Goal: Task Accomplishment & Management: Manage account settings

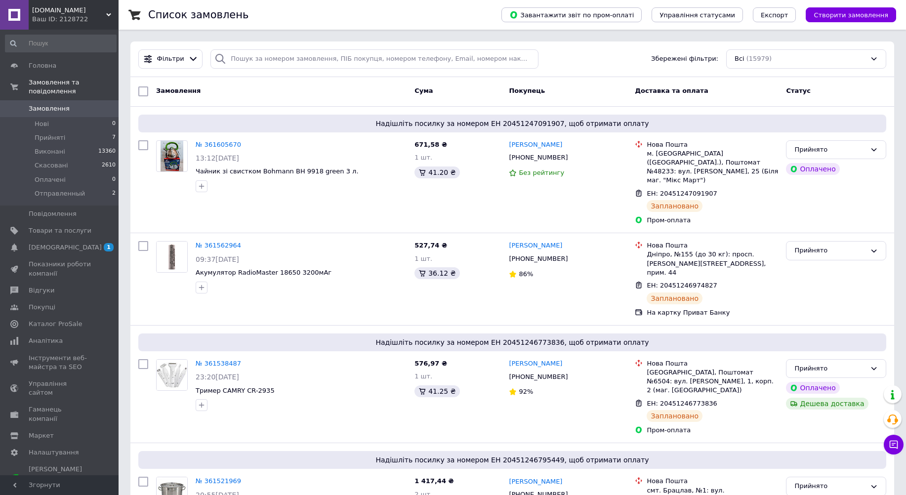
drag, startPoint x: 225, startPoint y: 180, endPoint x: 215, endPoint y: 142, distance: 39.2
click at [215, 142] on link "№ 361605670" at bounding box center [218, 144] width 45 height 7
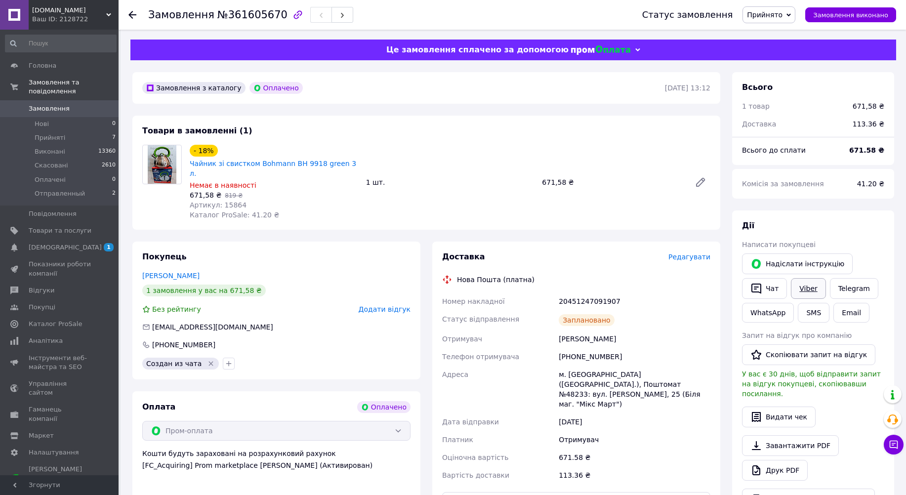
click at [805, 290] on link "Viber" at bounding box center [808, 288] width 35 height 21
click at [646, 296] on div "20451247091907" at bounding box center [635, 302] width 156 height 18
click at [805, 284] on link "Viber" at bounding box center [808, 288] width 35 height 21
click at [856, 289] on link "Telegram" at bounding box center [854, 288] width 48 height 21
click at [132, 13] on icon at bounding box center [132, 15] width 8 height 8
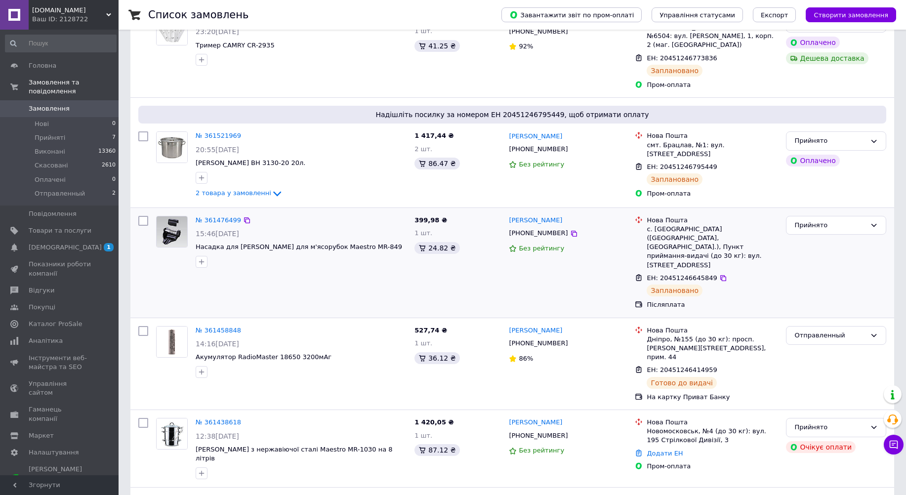
scroll to position [346, 0]
click at [47, 133] on span "Прийняті" at bounding box center [50, 137] width 31 height 9
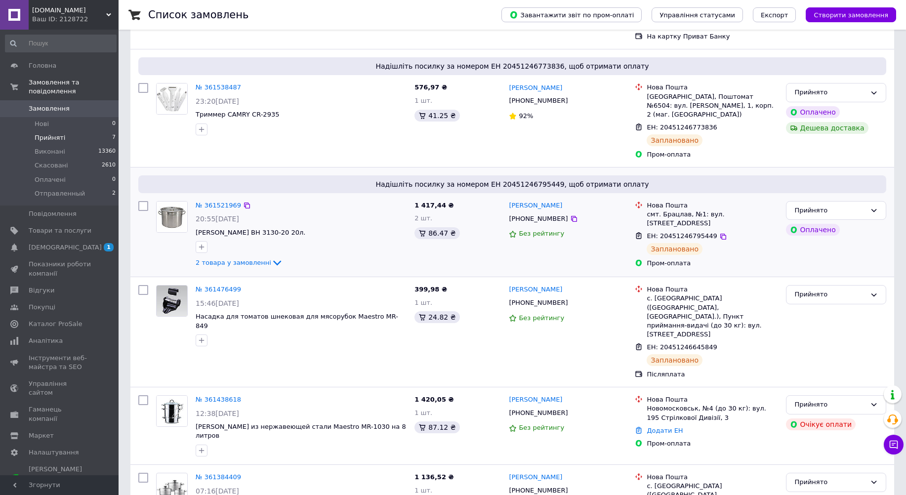
scroll to position [318, 0]
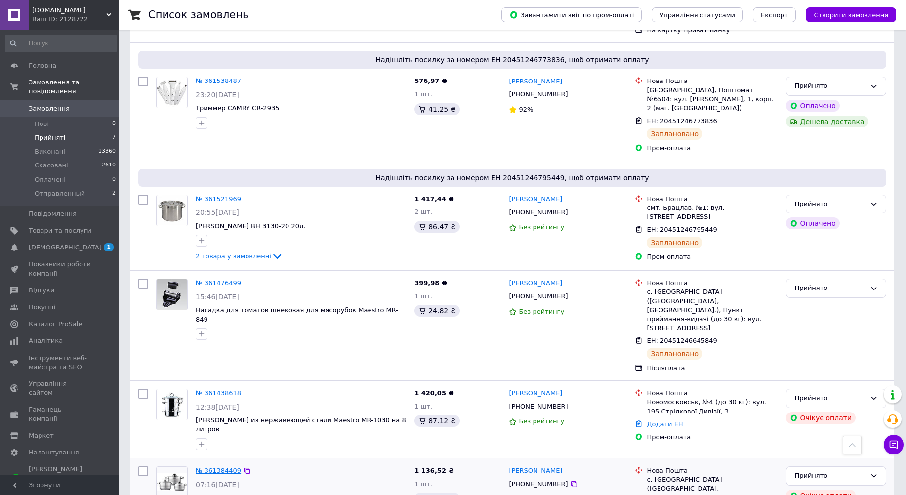
click at [217, 467] on link "№ 361384409" at bounding box center [218, 470] width 45 height 7
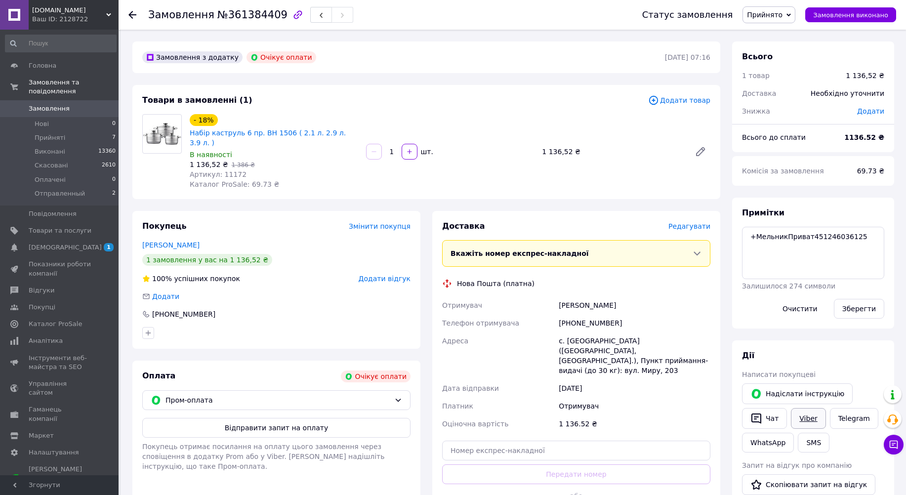
click at [807, 418] on link "Viber" at bounding box center [808, 418] width 35 height 21
drag, startPoint x: 673, startPoint y: 284, endPoint x: 689, endPoint y: 234, distance: 51.7
click at [673, 283] on div "Доставка Редагувати Вкажіть номер експрес-накладної Обов'язково введіть номер е…" at bounding box center [576, 374] width 268 height 307
click at [774, 15] on span "Прийнято" at bounding box center [765, 15] width 36 height 8
click at [777, 50] on li "Скасовано" at bounding box center [773, 49] width 60 height 15
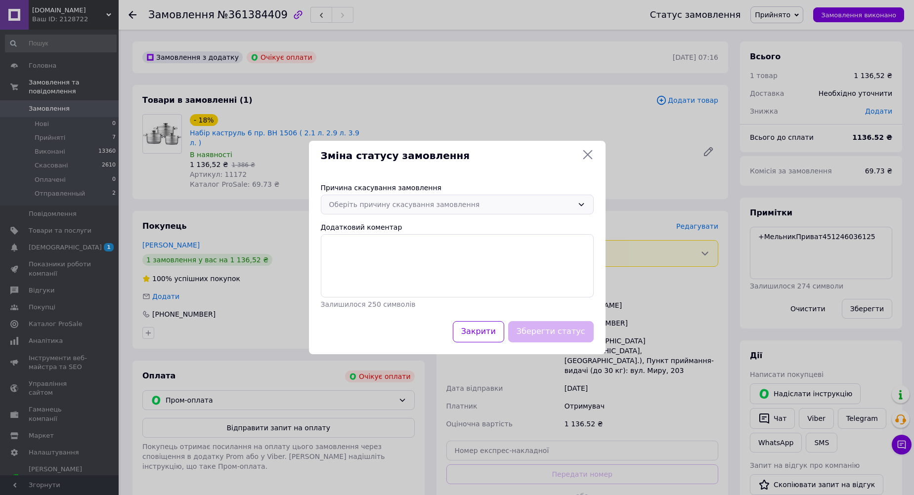
click at [407, 205] on div "Оберіть причину скасування замовлення" at bounding box center [451, 204] width 244 height 11
click at [352, 264] on li "Оплата не надійшла" at bounding box center [457, 263] width 272 height 19
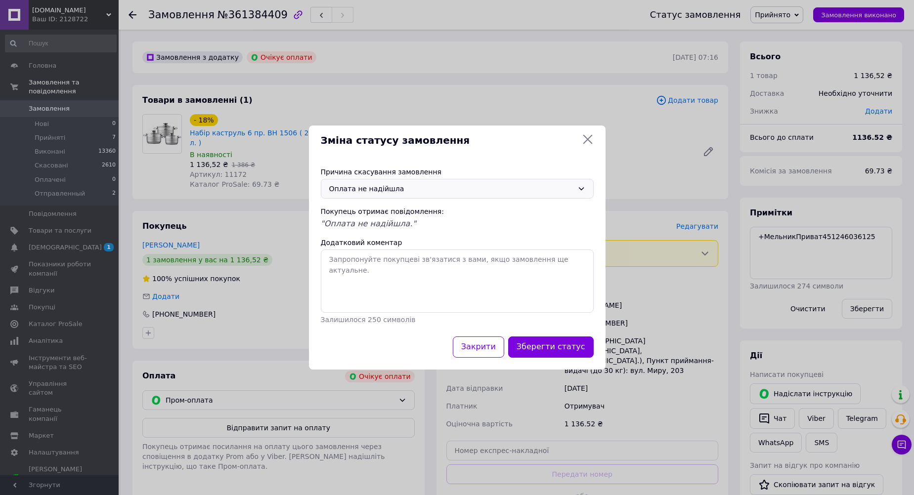
click at [534, 348] on button "Зберегти статус" at bounding box center [550, 346] width 85 height 21
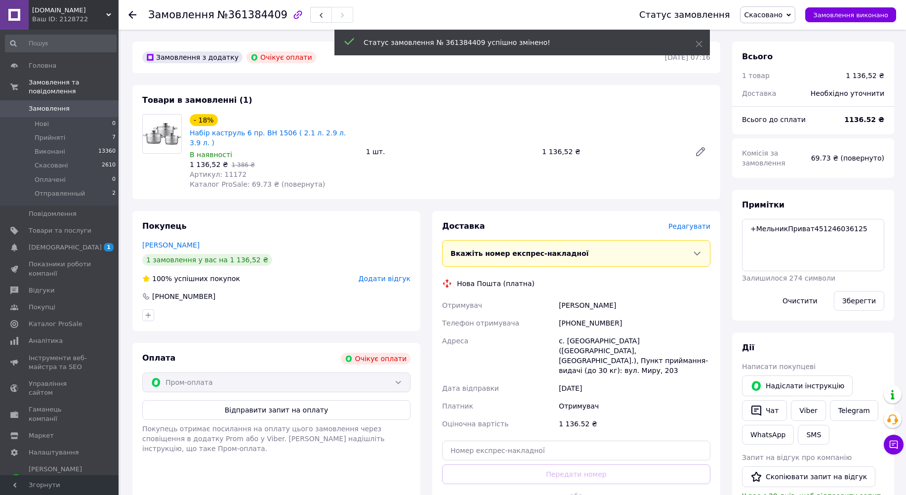
click at [52, 133] on span "Прийняті" at bounding box center [50, 137] width 31 height 9
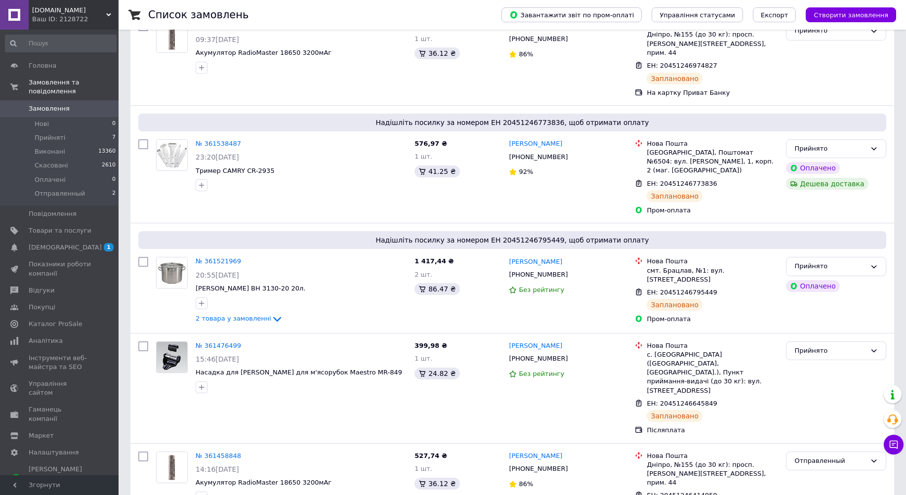
scroll to position [494, 0]
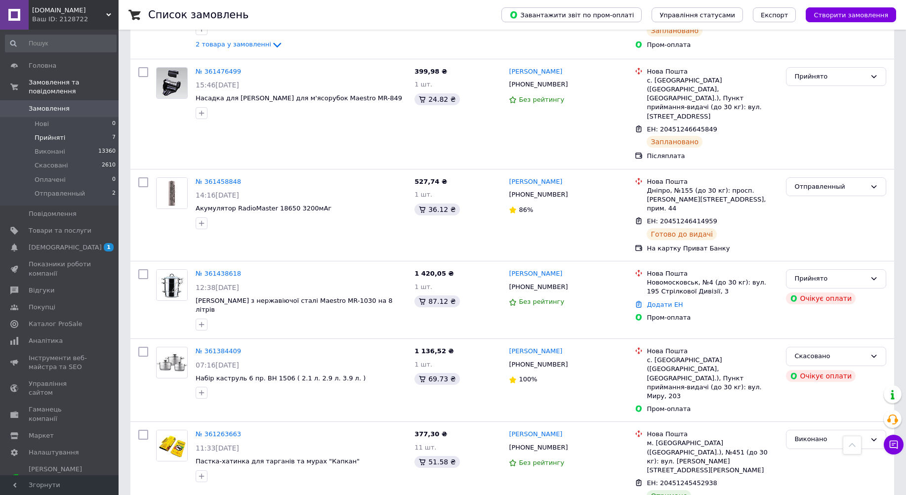
click at [51, 133] on span "Прийняті" at bounding box center [50, 137] width 31 height 9
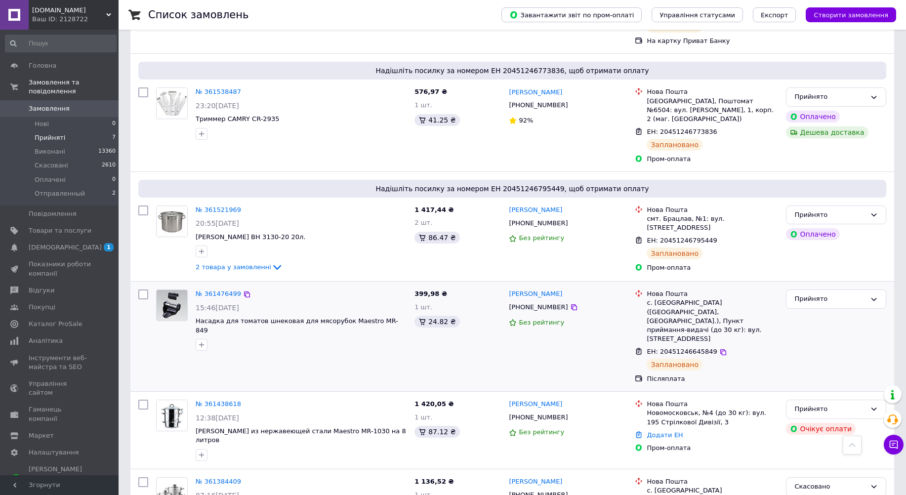
scroll to position [307, 0]
click at [856, 404] on div "Прийнято" at bounding box center [830, 409] width 72 height 10
click at [819, 438] on li "Скасовано" at bounding box center [836, 447] width 99 height 18
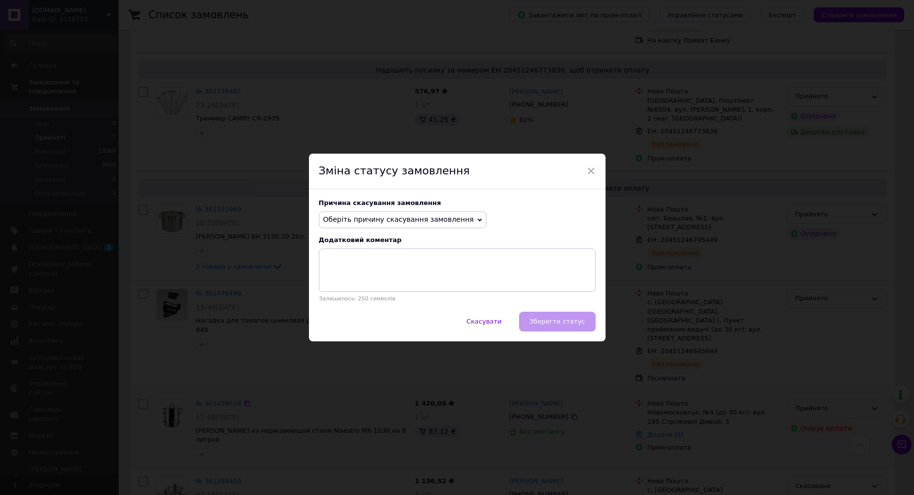
click at [387, 221] on span "Оберіть причину скасування замовлення" at bounding box center [398, 219] width 151 height 8
click at [332, 322] on li "Інше" at bounding box center [402, 323] width 167 height 14
click at [357, 278] on textarea at bounding box center [457, 270] width 277 height 43
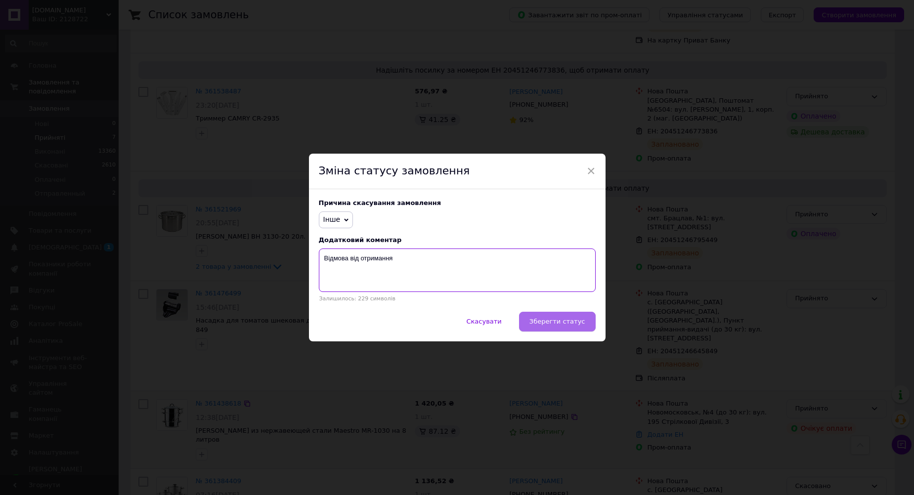
type textarea "Відмова від отримання"
click at [548, 322] on span "Зберегти статус" at bounding box center [557, 321] width 56 height 7
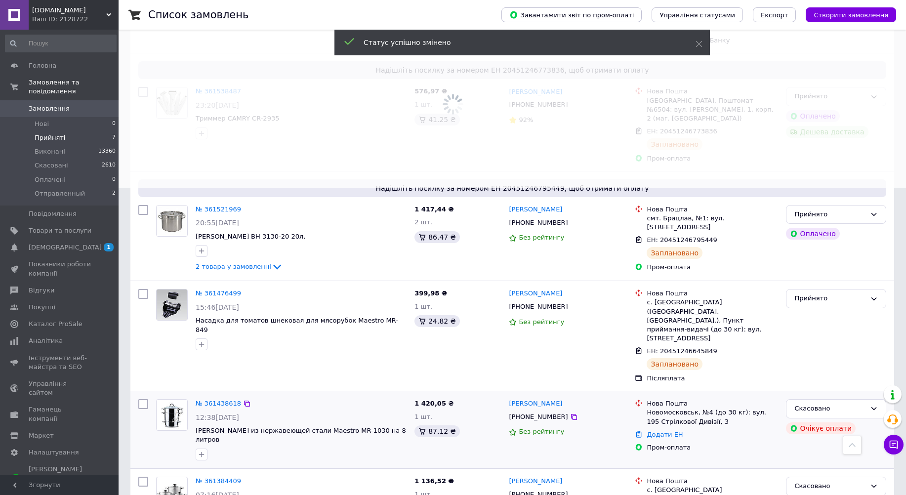
scroll to position [238, 0]
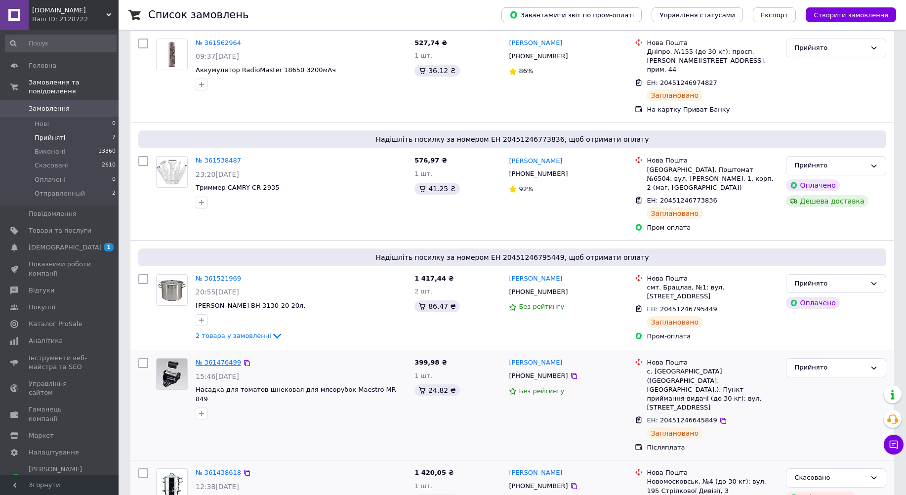
click at [213, 359] on link "№ 361476499" at bounding box center [218, 362] width 45 height 7
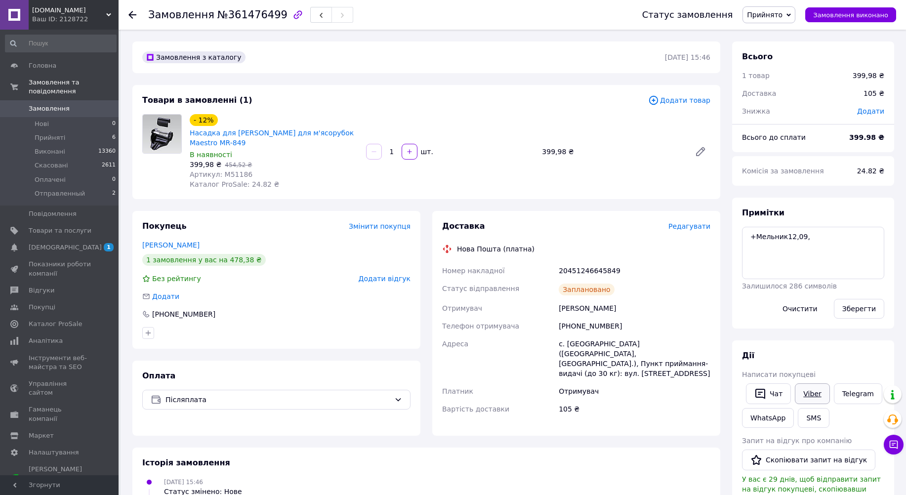
click at [805, 395] on link "Viber" at bounding box center [812, 393] width 35 height 21
click at [297, 85] on div "Товари в замовленні (1) Додати товар - 12% Насадка для томатів шнекова для м'яс…" at bounding box center [426, 142] width 588 height 114
drag, startPoint x: 553, startPoint y: 269, endPoint x: 624, endPoint y: 270, distance: 70.7
click at [624, 270] on div "Номер накладної 20451246645849 Статус відправлення Заплановано Отримувач Ковале…" at bounding box center [576, 340] width 272 height 156
copy div "Номер накладної 20451246645849"
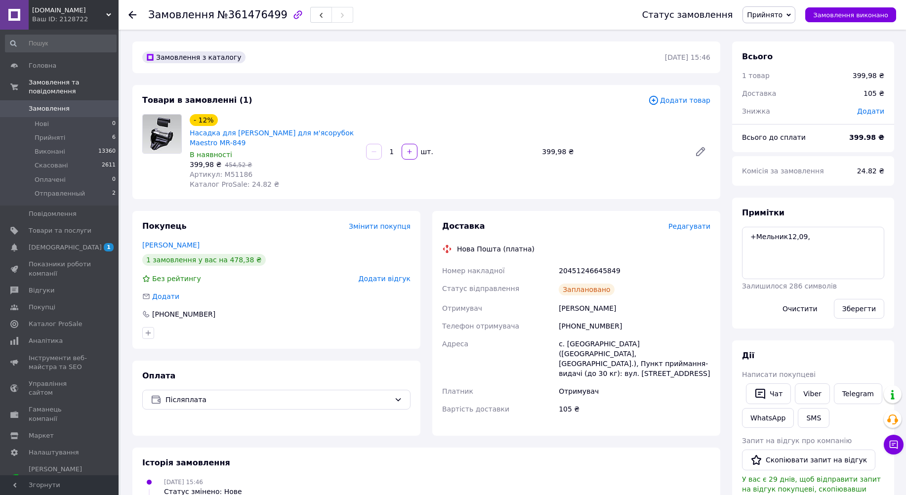
click at [132, 15] on use at bounding box center [132, 15] width 8 height 8
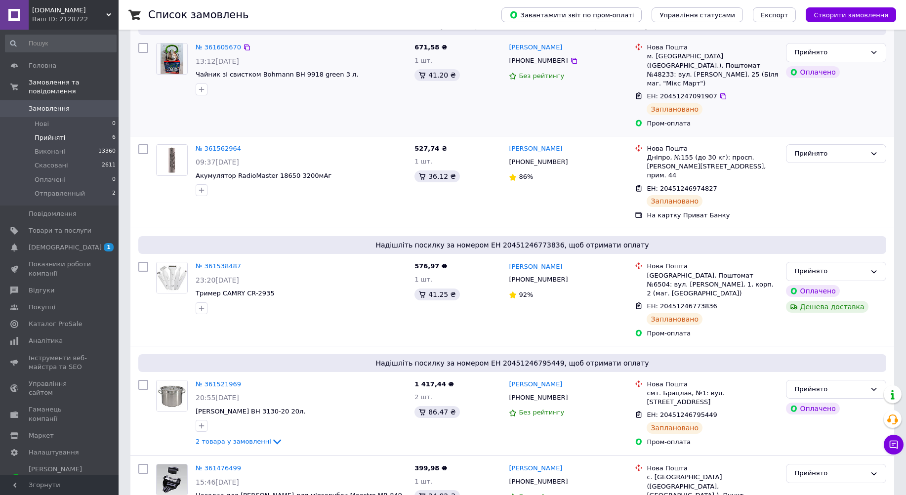
scroll to position [148, 0]
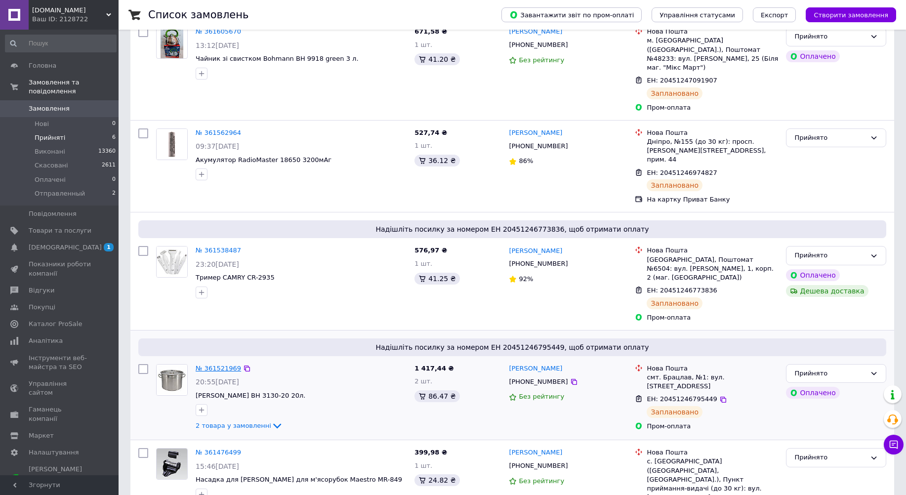
click at [220, 365] on link "№ 361521969" at bounding box center [218, 368] width 45 height 7
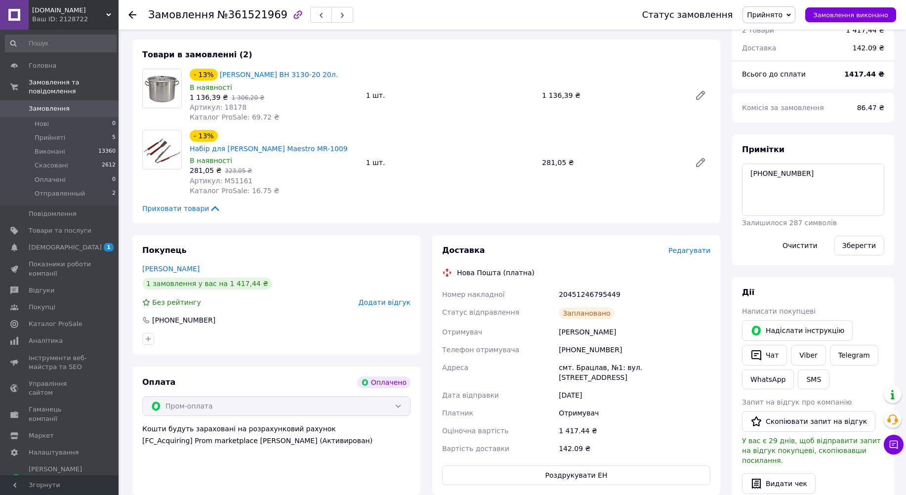
scroll to position [99, 0]
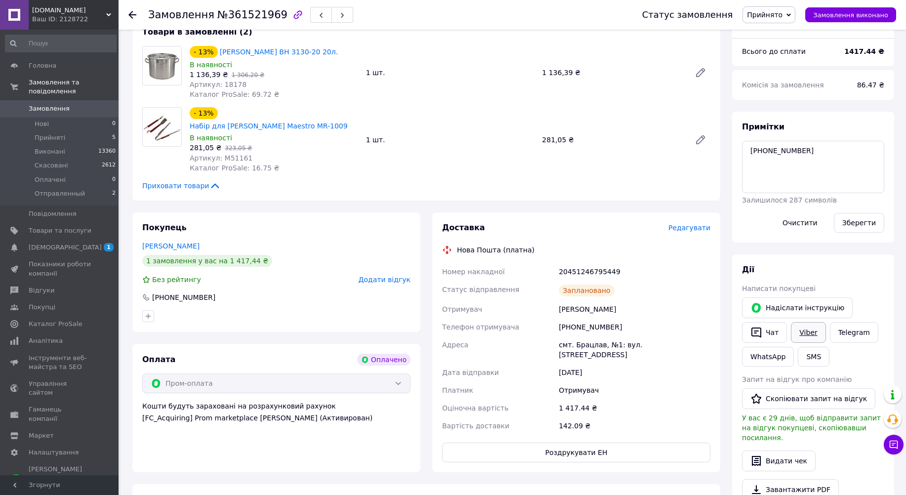
click at [808, 334] on link "Viber" at bounding box center [808, 332] width 35 height 21
click at [377, 102] on div "Товари в замовленні (2) - 13% Каструля Вohmann BH 3130-20 20л. В наявності 1 13…" at bounding box center [426, 108] width 588 height 183
drag, startPoint x: 557, startPoint y: 259, endPoint x: 622, endPoint y: 261, distance: 64.8
click at [622, 263] on div "20451246795449" at bounding box center [635, 272] width 156 height 18
copy div "20451246795449"
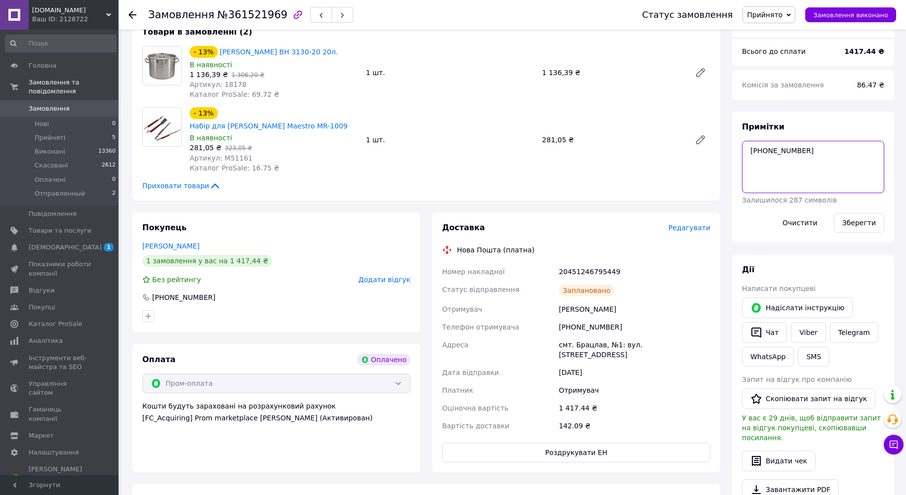
drag, startPoint x: 754, startPoint y: 151, endPoint x: 809, endPoint y: 153, distance: 54.9
click at [809, 153] on textarea "+451246798290" at bounding box center [813, 167] width 142 height 52
click at [625, 164] on div "Товари в замовленні (2) - 13% Каструля Вohmann BH 3130-20 20л. В наявності 1 13…" at bounding box center [426, 108] width 588 height 183
click at [133, 16] on icon at bounding box center [132, 15] width 8 height 8
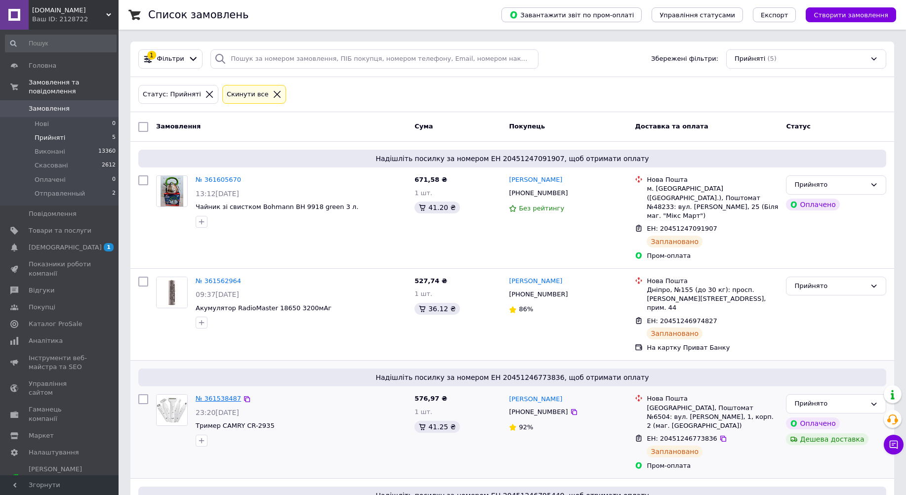
click at [216, 395] on link "№ 361538487" at bounding box center [218, 398] width 45 height 7
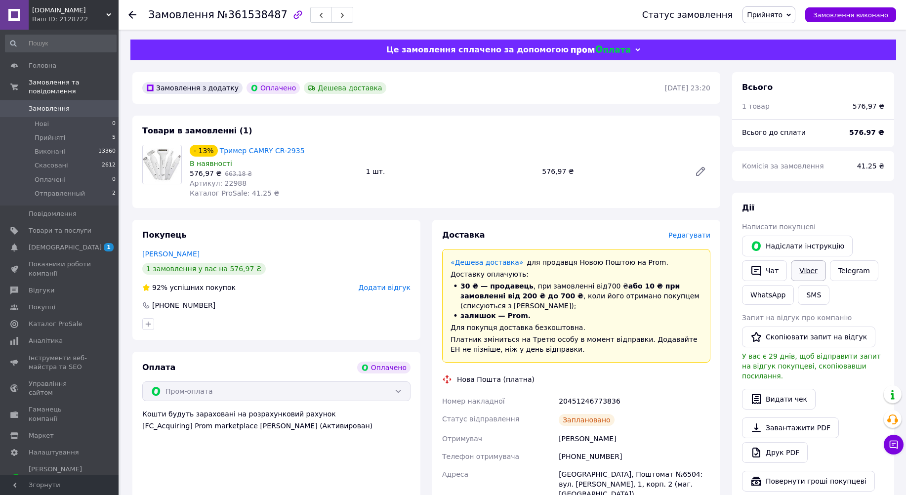
click at [812, 273] on link "Viber" at bounding box center [808, 270] width 35 height 21
click at [335, 133] on div "Товари в замовленні (1) - 13% Тример CAMRY CR-2935 В наявності 576,97 ₴   663,1…" at bounding box center [426, 162] width 588 height 92
drag, startPoint x: 295, startPoint y: 147, endPoint x: 218, endPoint y: 149, distance: 77.1
click at [218, 149] on div "- 13% Тример CAMRY CR-2935" at bounding box center [274, 151] width 170 height 14
copy link "Тример CAMRY CR-2935"
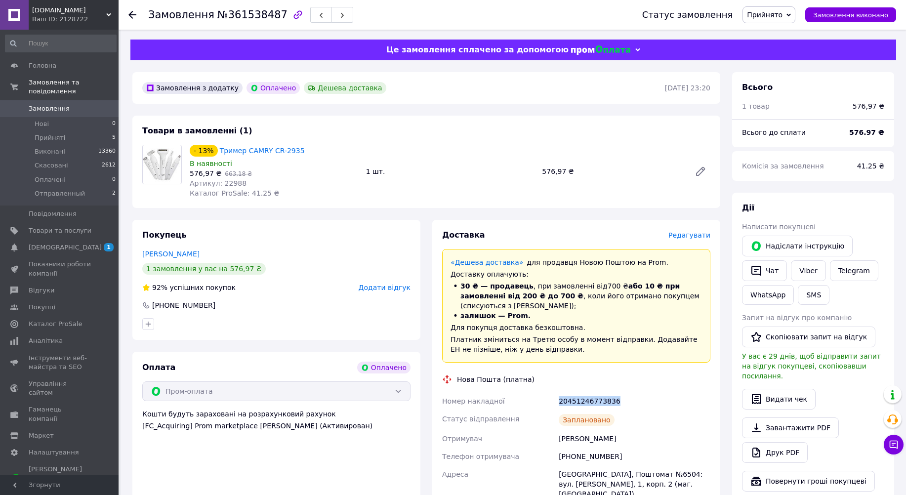
drag, startPoint x: 554, startPoint y: 391, endPoint x: 620, endPoint y: 391, distance: 65.7
click at [620, 392] on div "Номер накладної 20451246773836 Статус відправлення Заплановано Отримувач Мінаєв…" at bounding box center [576, 474] width 272 height 164
copy div "Номер накладної 20451246773836"
click at [633, 179] on div "- 13% Тример CAMRY CR-2935 В наявності 576,97 ₴   663,18 ₴ Артикул: 22988 Катал…" at bounding box center [450, 171] width 529 height 57
click at [132, 15] on use at bounding box center [132, 15] width 8 height 8
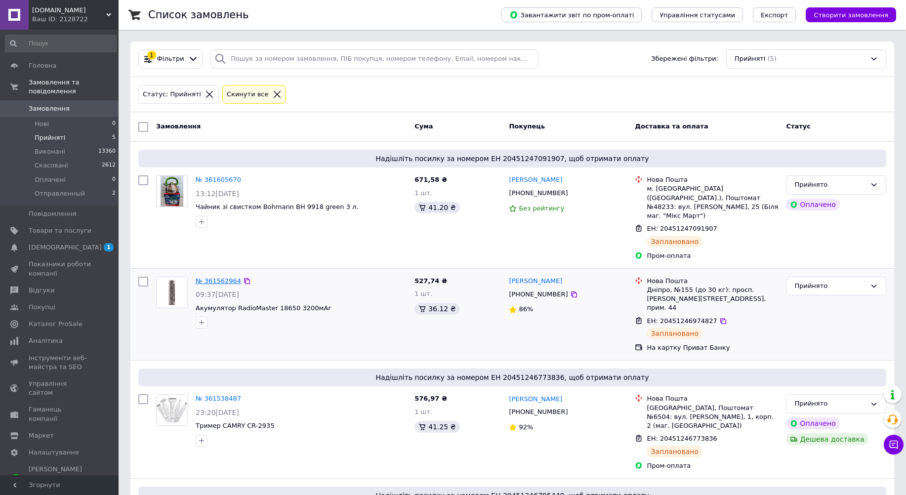
click at [212, 277] on link "№ 361562964" at bounding box center [218, 280] width 45 height 7
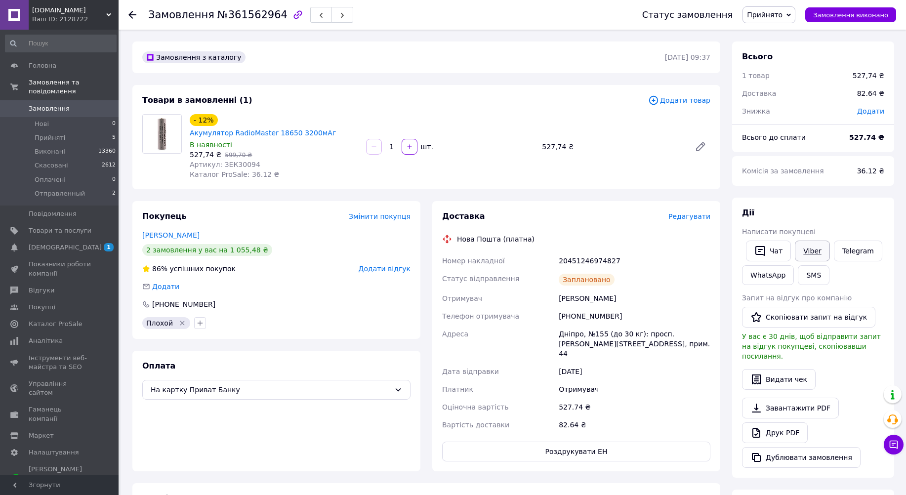
click at [811, 247] on link "Viber" at bounding box center [812, 251] width 35 height 21
drag, startPoint x: 621, startPoint y: 246, endPoint x: 436, endPoint y: 240, distance: 184.9
click at [436, 240] on div "Доставка Редагувати Нова Пошта (платна) Номер накладної 20451246974827 Статус в…" at bounding box center [576, 336] width 288 height 270
copy div "Номер накладної 20451246974827"
click at [664, 270] on div "Заплановано" at bounding box center [635, 280] width 156 height 20
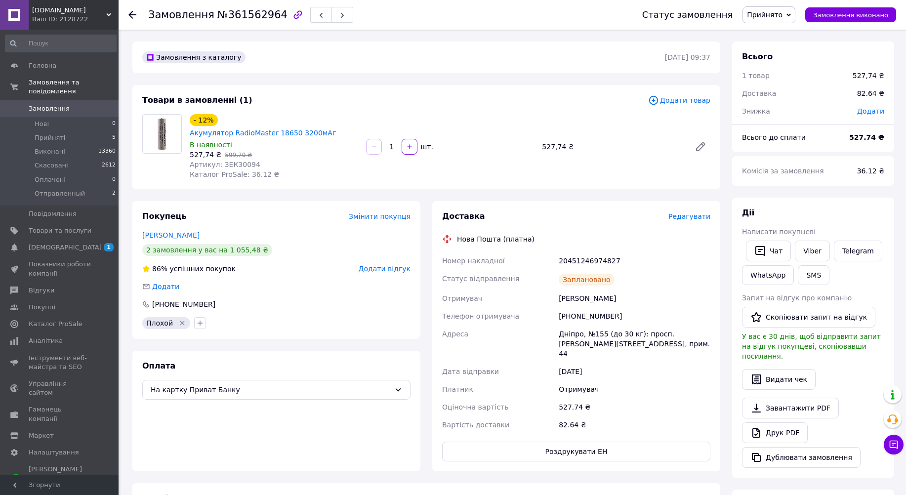
click at [132, 15] on use at bounding box center [132, 15] width 8 height 8
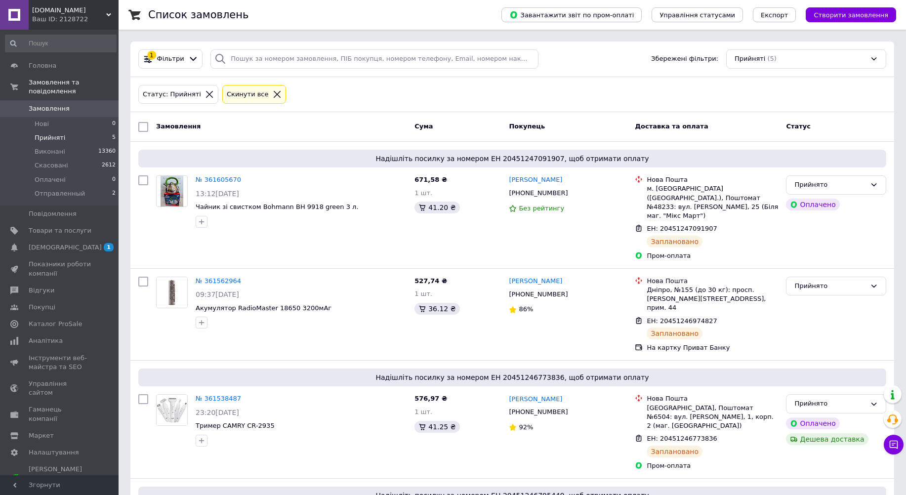
click at [273, 93] on icon at bounding box center [277, 94] width 9 height 9
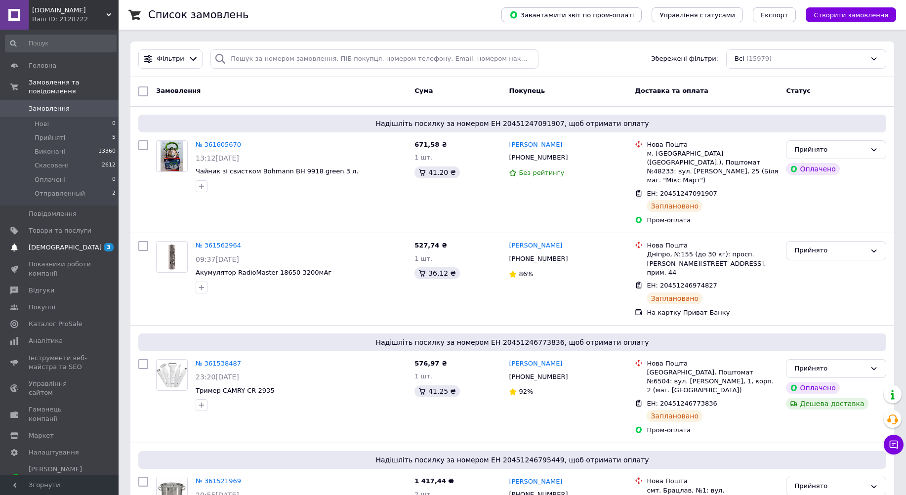
click at [56, 243] on span "[DEMOGRAPHIC_DATA]" at bounding box center [65, 247] width 73 height 9
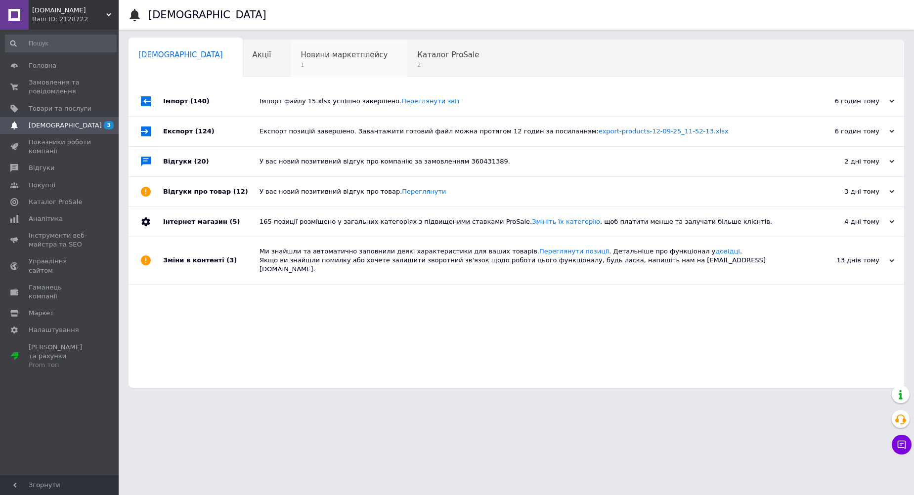
click at [300, 57] on span "Новини маркетплейсу" at bounding box center [343, 54] width 87 height 9
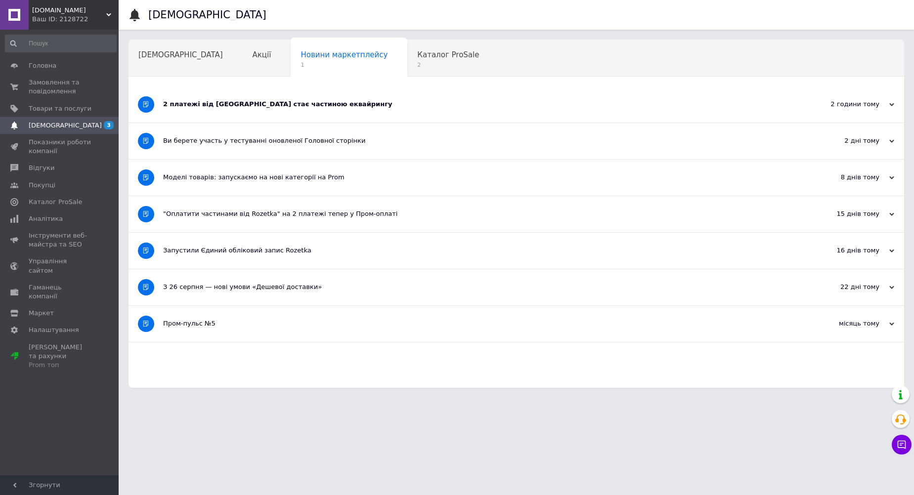
click at [218, 103] on div "2 платежі від Rozetka стає частиною еквайрингу" at bounding box center [479, 104] width 632 height 9
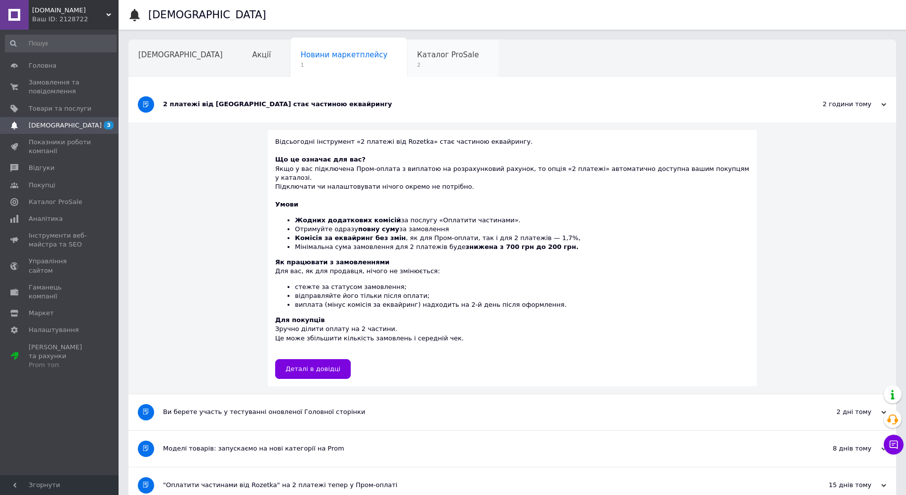
click at [417, 56] on span "Каталог ProSale" at bounding box center [448, 54] width 62 height 9
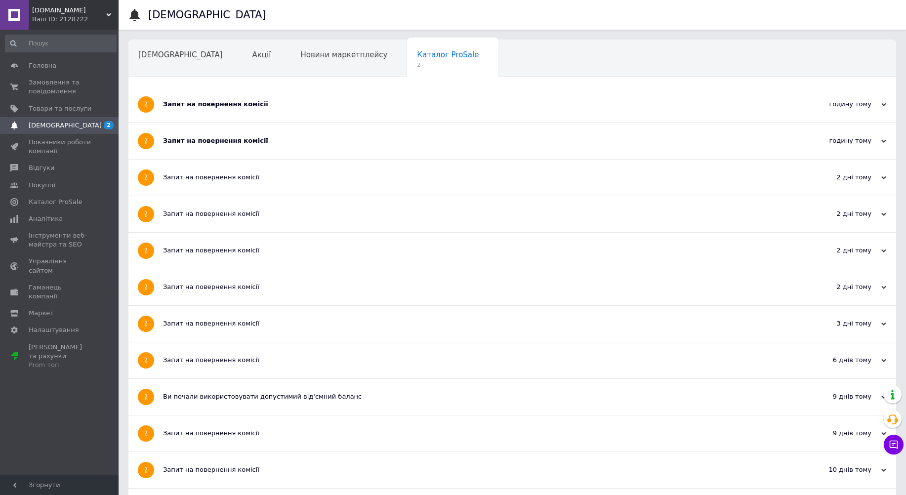
click at [200, 139] on div "Запит на повернення комісії" at bounding box center [475, 140] width 625 height 9
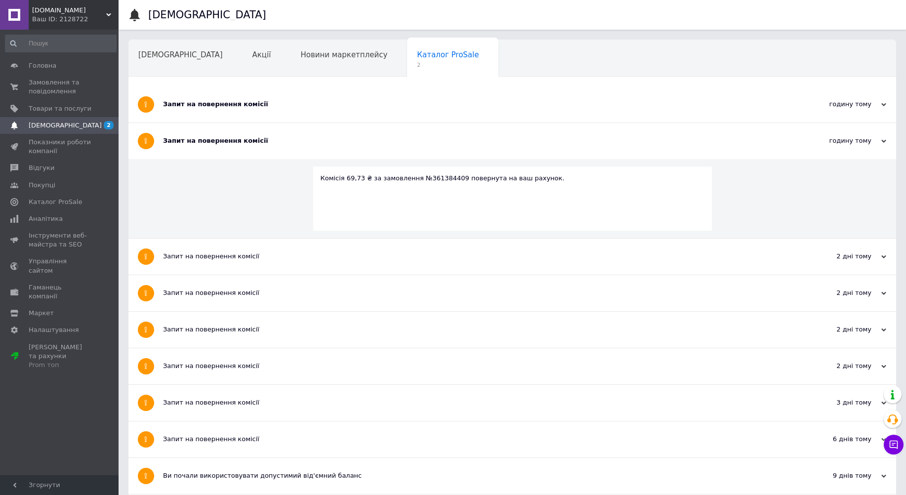
click at [210, 103] on div "Запит на повернення комісії" at bounding box center [475, 104] width 625 height 9
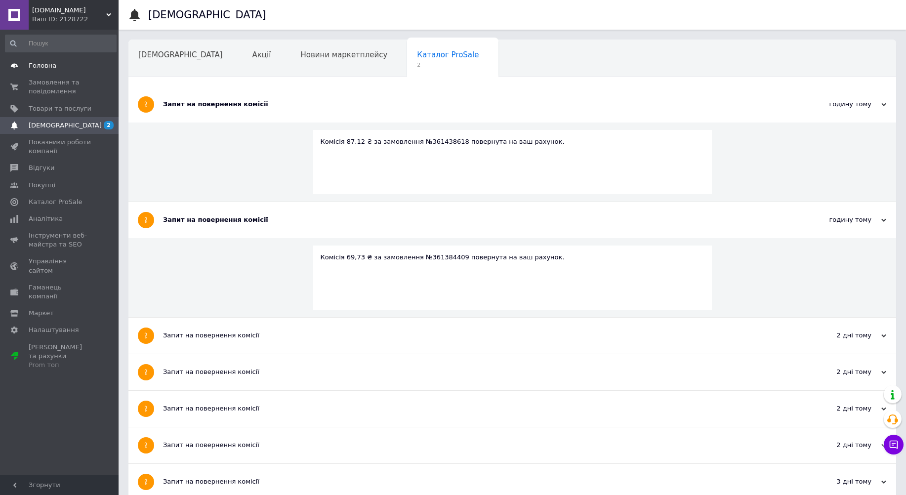
click at [36, 66] on span "Головна" at bounding box center [43, 65] width 28 height 9
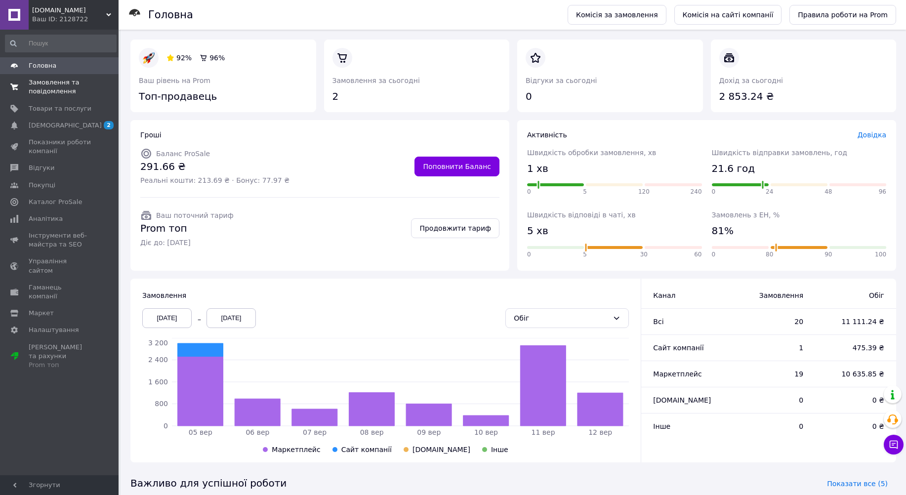
click at [40, 89] on span "Замовлення та повідомлення" at bounding box center [60, 87] width 63 height 18
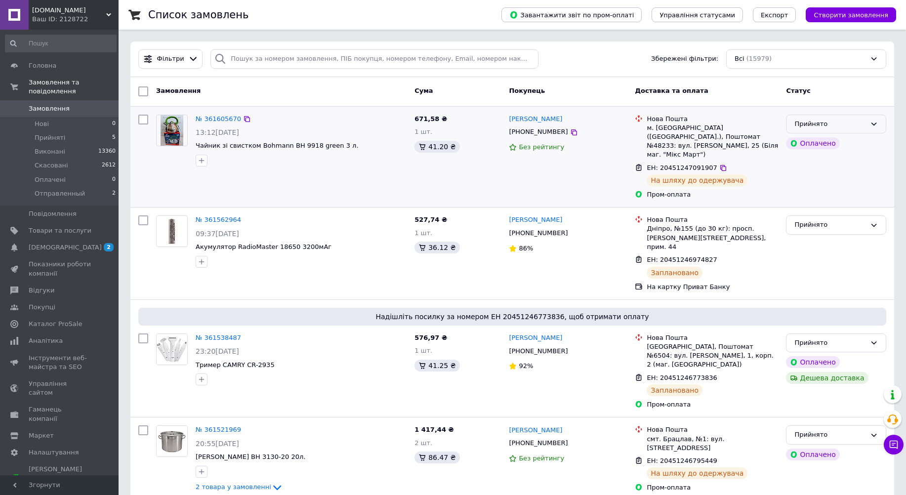
click at [854, 121] on div "Прийнято" at bounding box center [830, 124] width 72 height 10
click at [816, 202] on li "Отправленный" at bounding box center [836, 199] width 99 height 18
click at [43, 133] on span "Прийняті" at bounding box center [50, 137] width 31 height 9
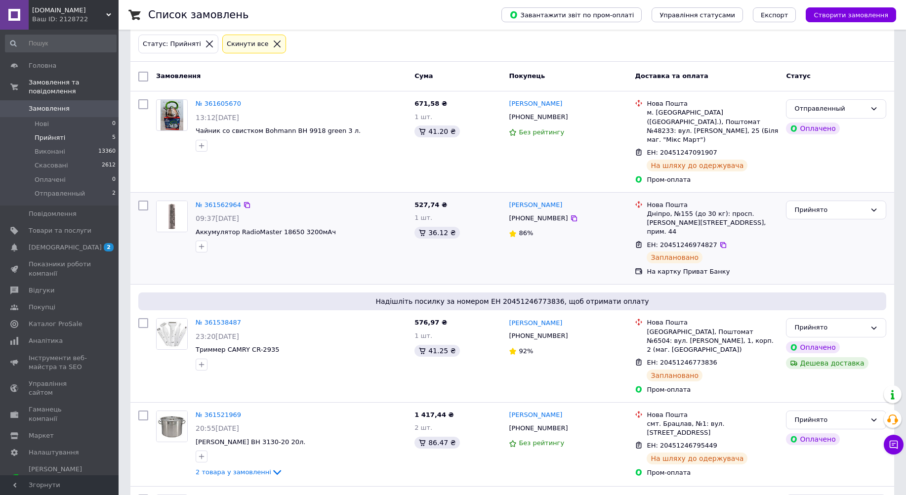
scroll to position [119, 0]
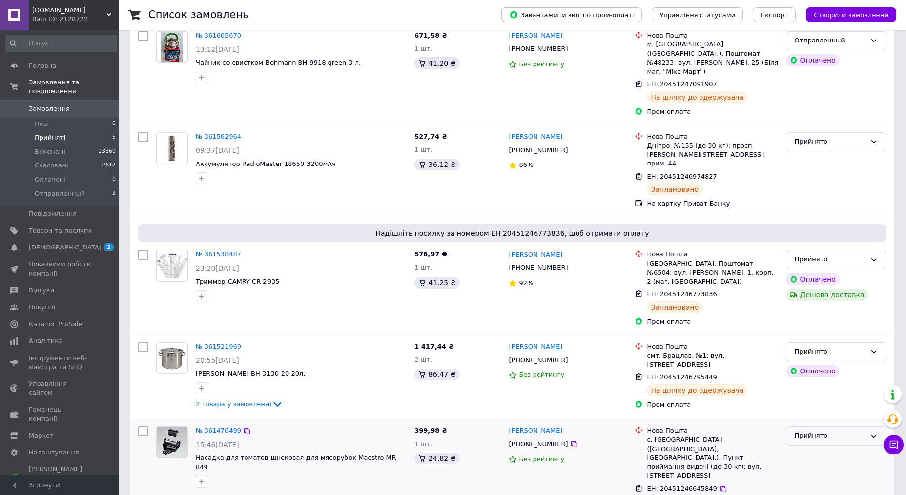
click at [800, 431] on div "Прийнято" at bounding box center [830, 436] width 72 height 10
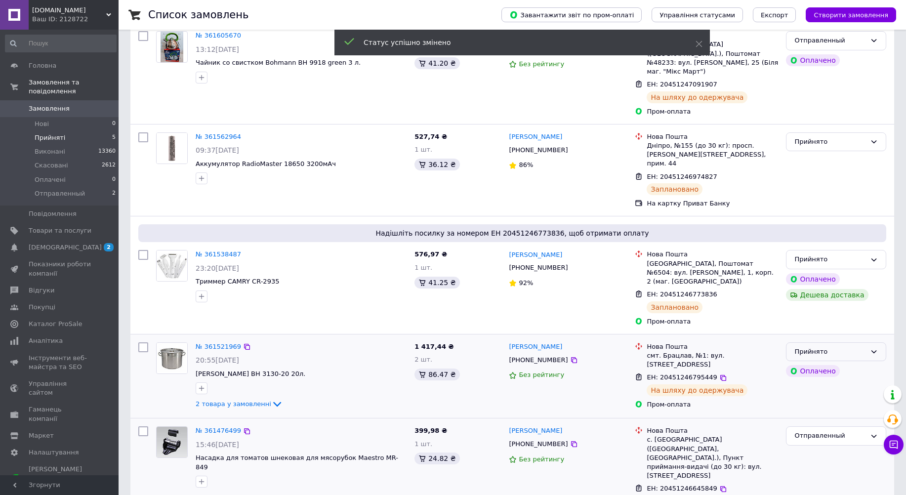
click at [807, 347] on div "Прийнято" at bounding box center [830, 352] width 72 height 10
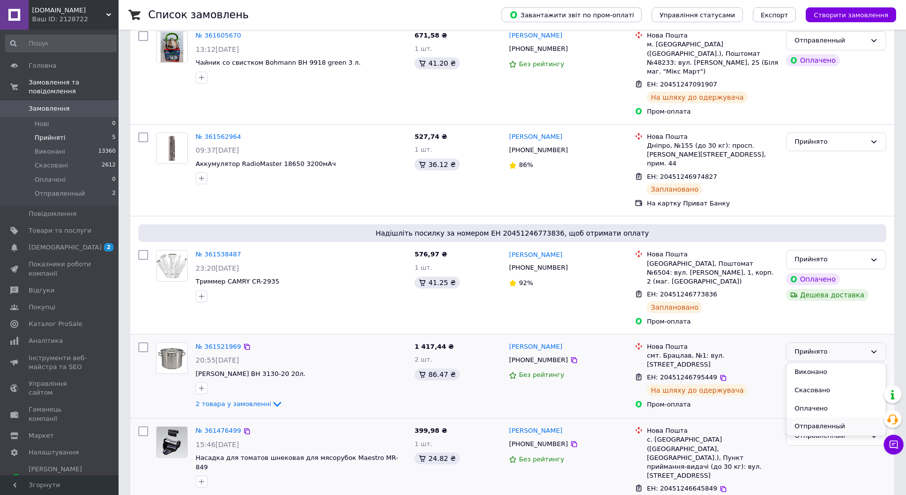
click at [827, 418] on li "Отправленный" at bounding box center [836, 427] width 99 height 18
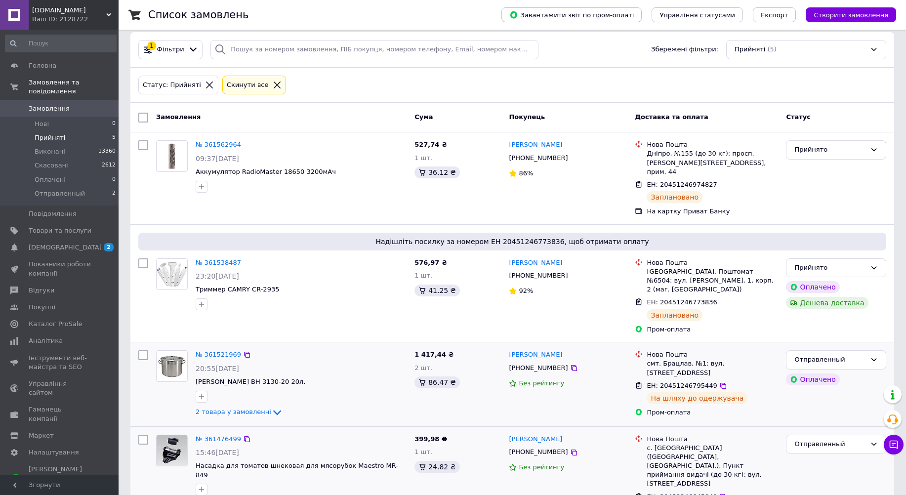
scroll to position [0, 0]
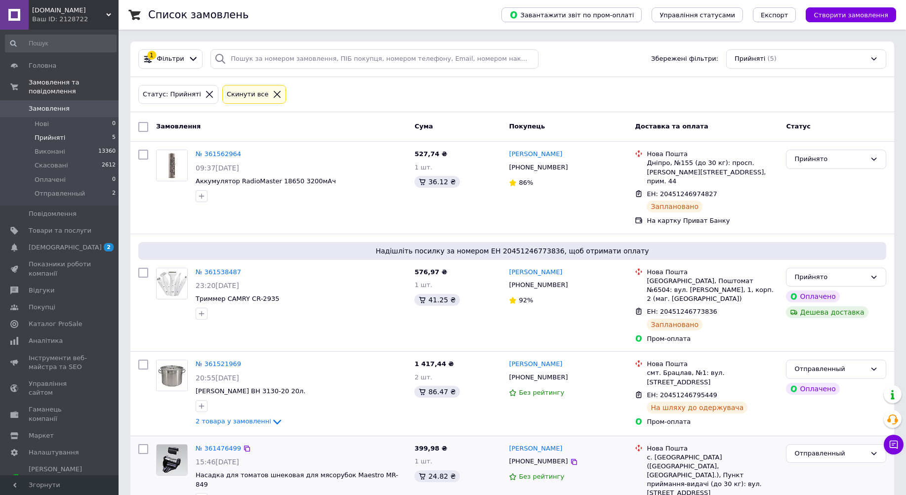
click at [273, 93] on icon at bounding box center [277, 94] width 9 height 9
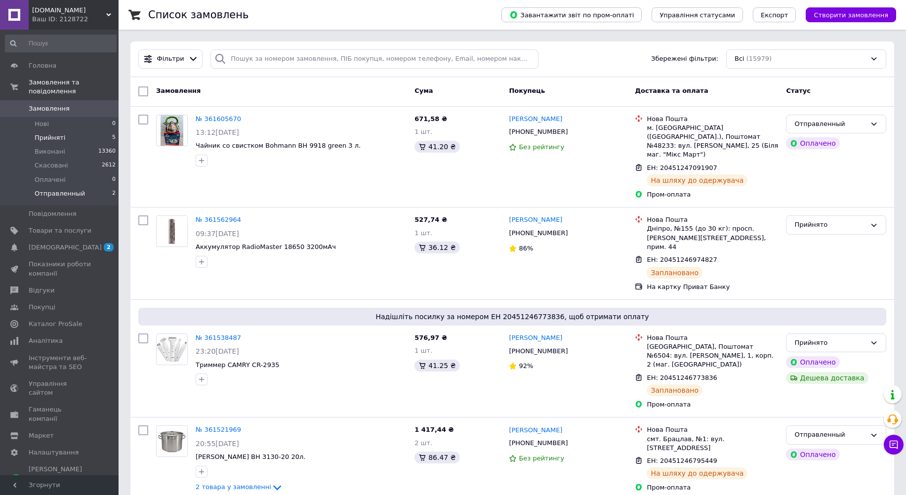
click at [54, 189] on span "Отправленный" at bounding box center [60, 193] width 50 height 9
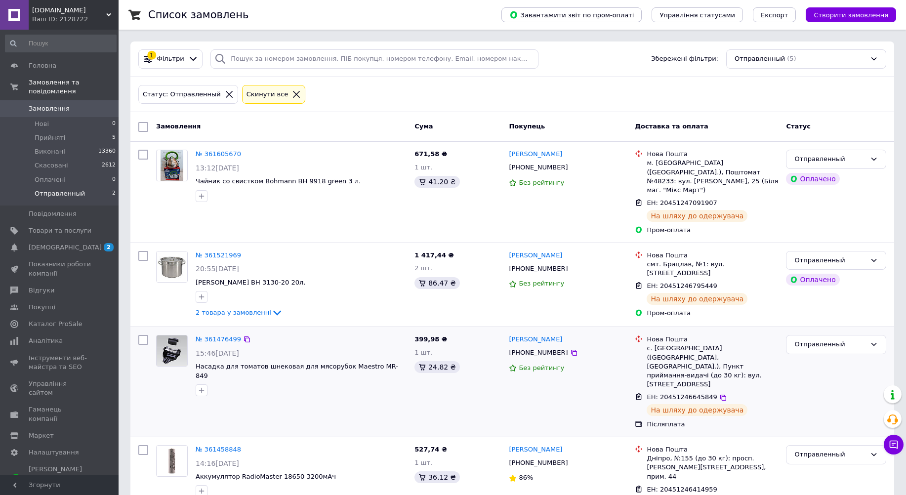
click at [292, 93] on icon at bounding box center [296, 94] width 9 height 9
